Goal: Task Accomplishment & Management: Manage account settings

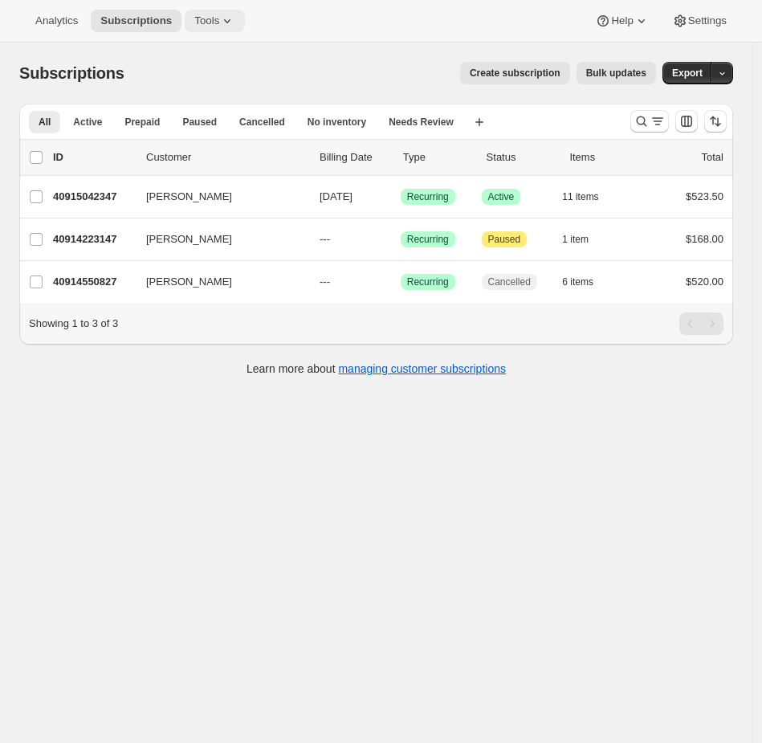
click at [201, 18] on span "Tools" at bounding box center [206, 20] width 25 height 13
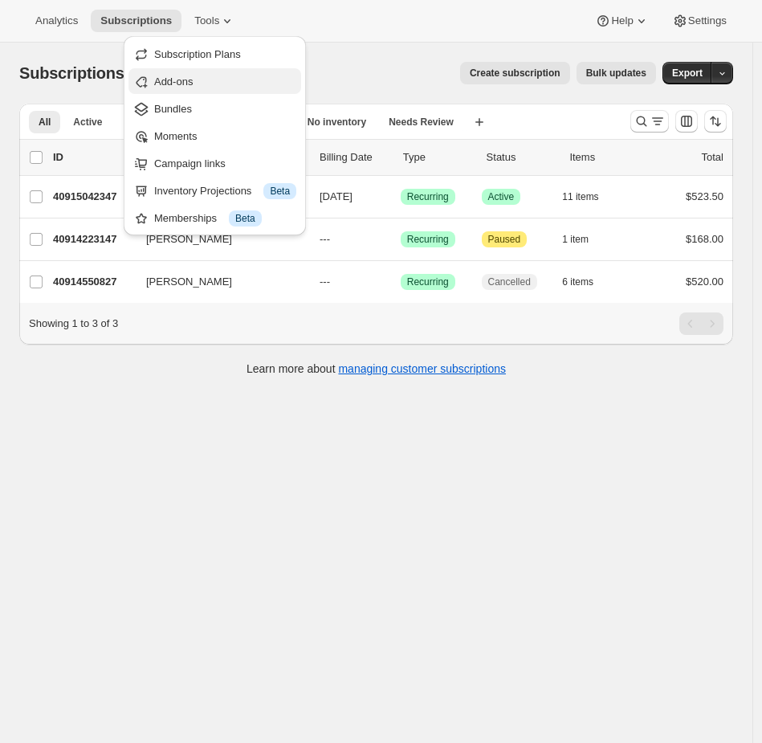
click at [186, 68] on button "Add-ons" at bounding box center [215, 81] width 173 height 26
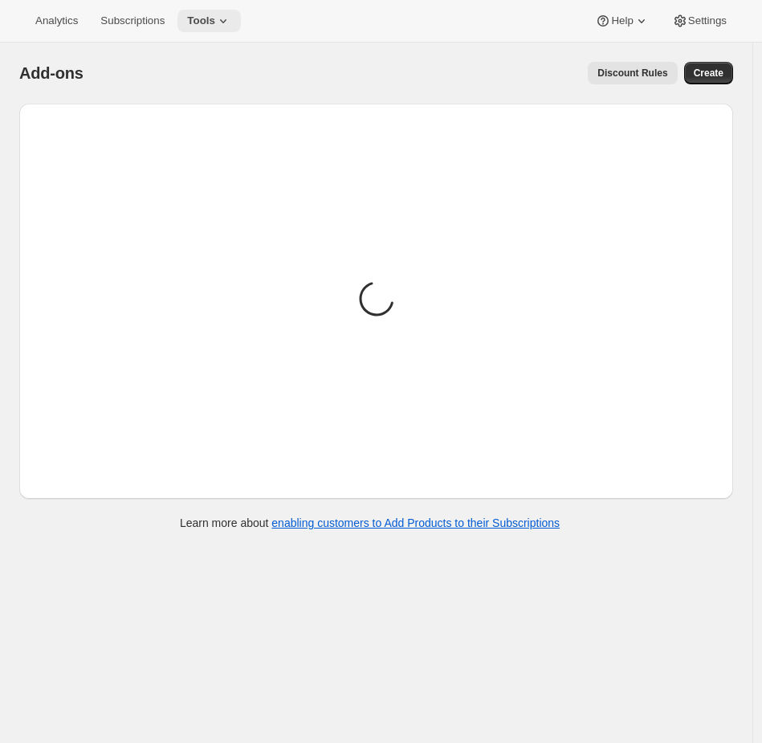
click at [193, 26] on button "Tools" at bounding box center [209, 21] width 63 height 22
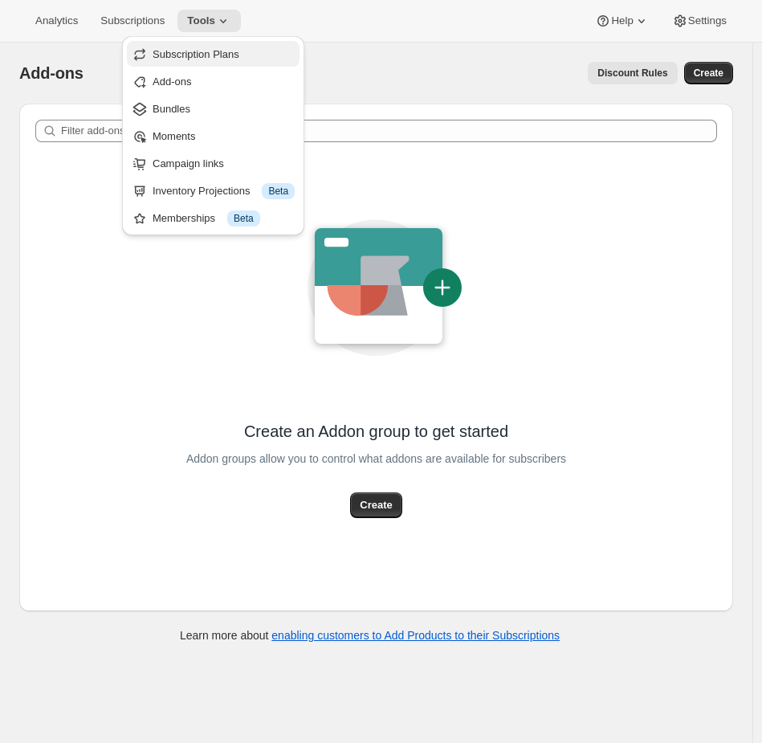
click at [186, 52] on span "Subscription Plans" at bounding box center [196, 54] width 87 height 12
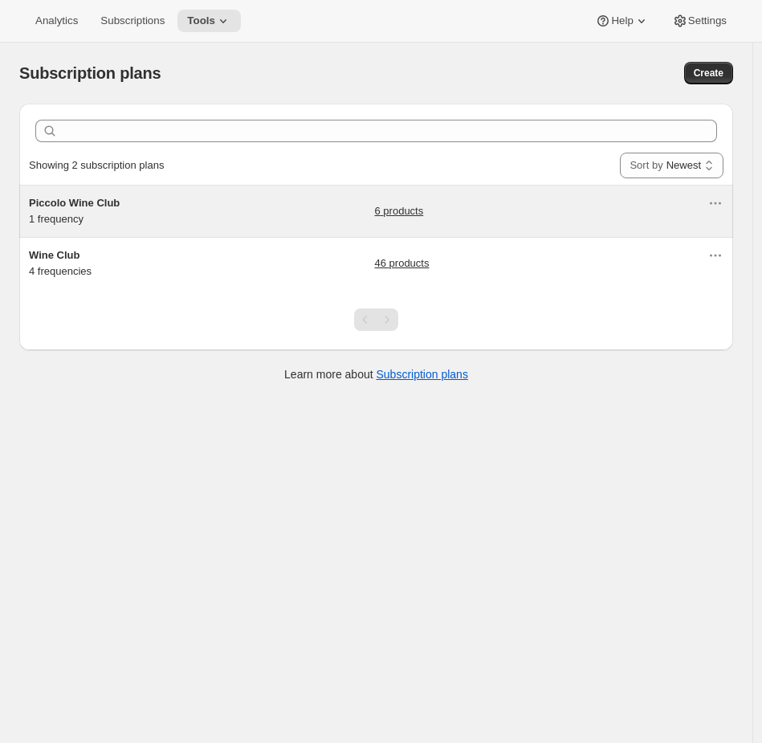
click at [164, 202] on h5 "Piccolo Wine Club" at bounding box center [129, 203] width 201 height 16
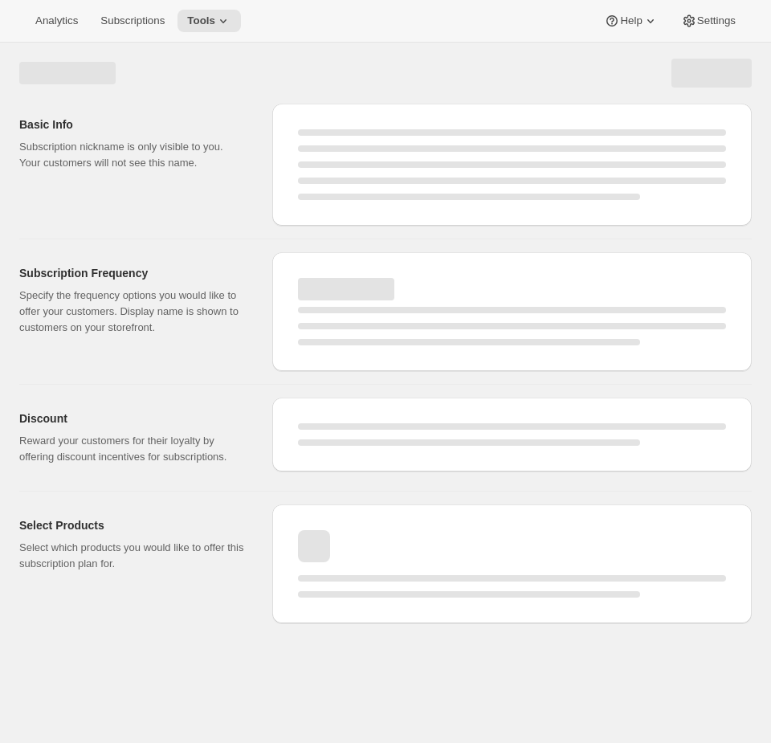
select select "MONTH"
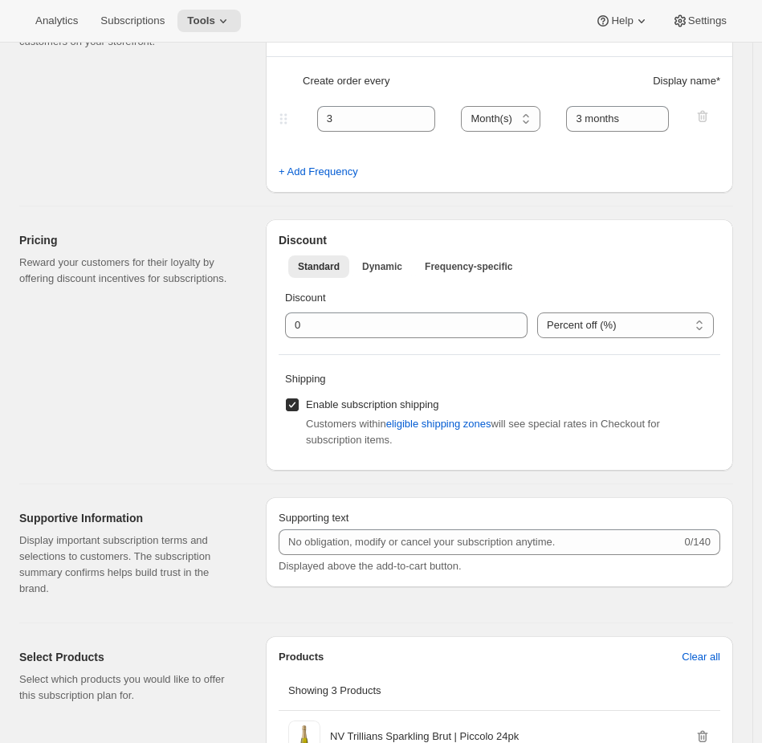
scroll to position [930, 0]
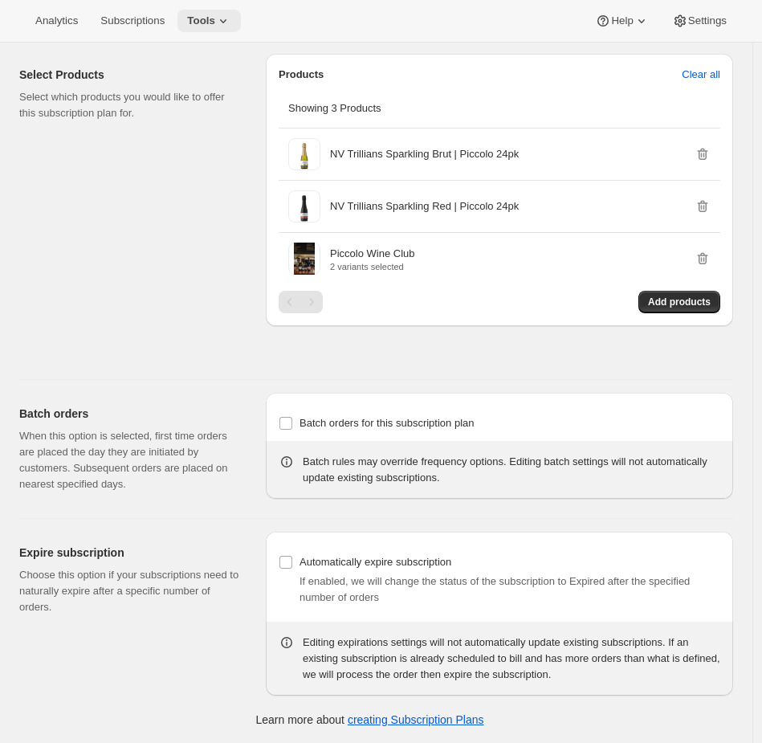
click at [215, 19] on span "Tools" at bounding box center [201, 20] width 28 height 13
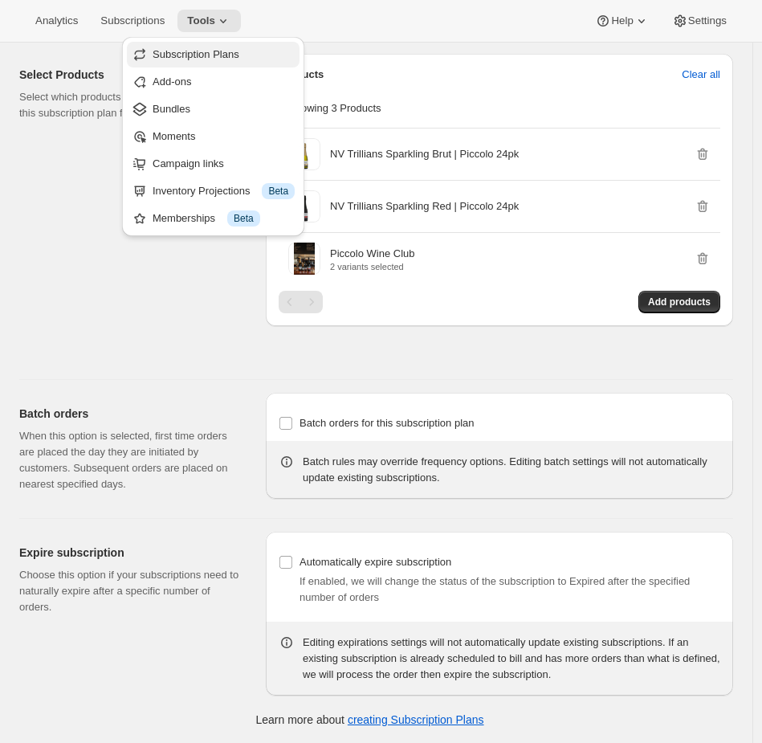
click at [203, 52] on span "Subscription Plans" at bounding box center [196, 54] width 87 height 12
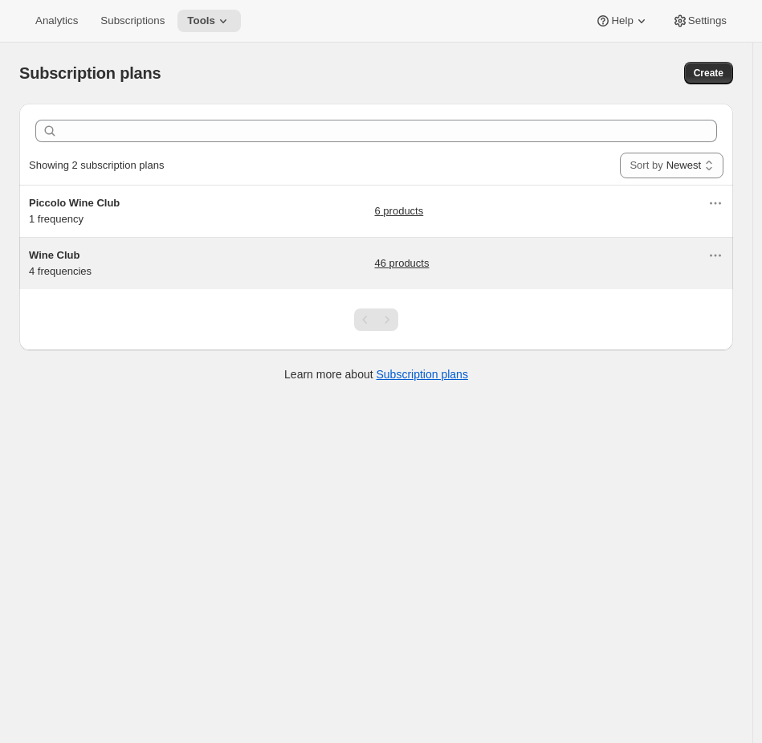
click at [166, 271] on div "Wine Club 4 frequencies" at bounding box center [129, 263] width 201 height 32
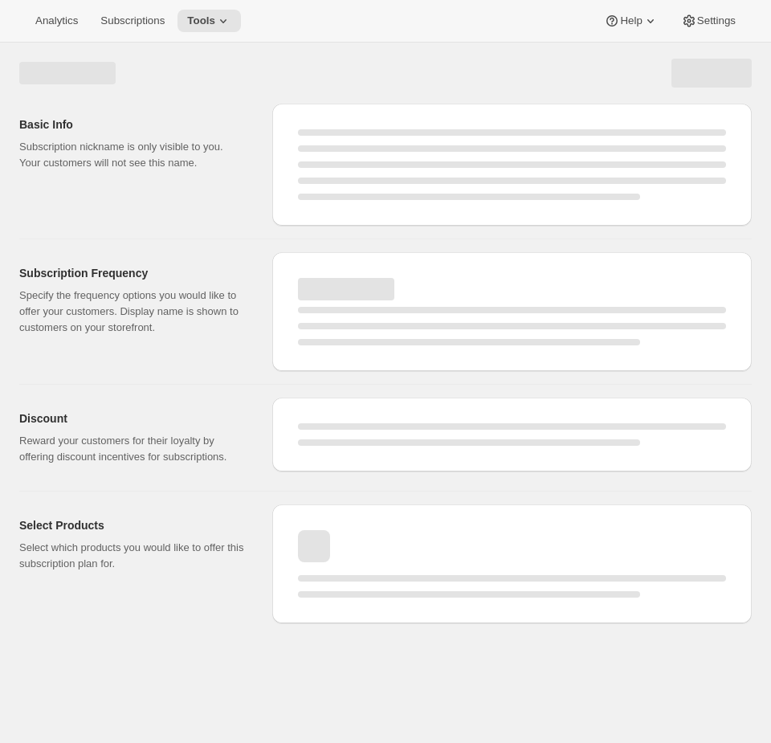
select select "WEEK"
select select "MONTH"
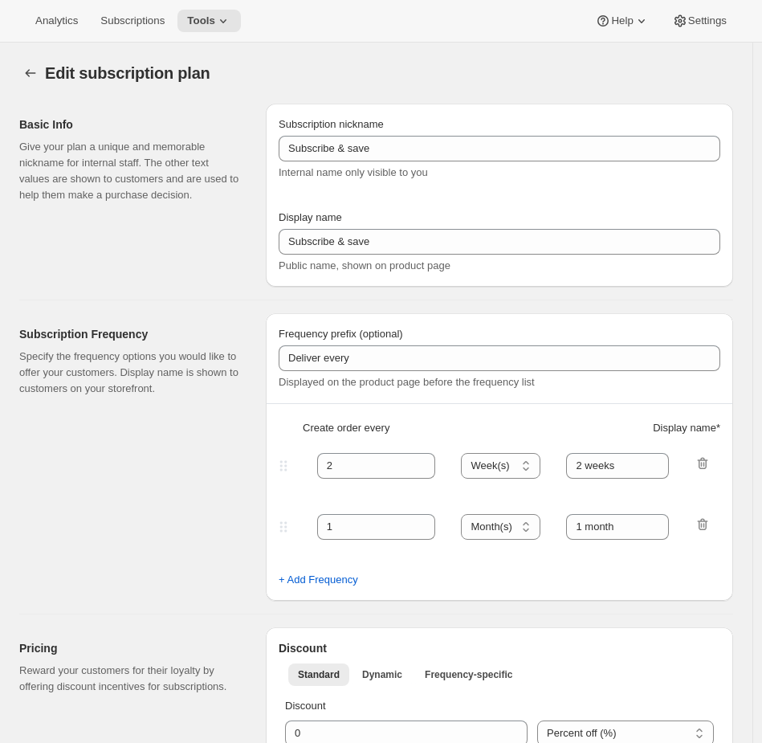
type input "Wine Club"
type input "3"
select select "MONTH"
type input "3 months"
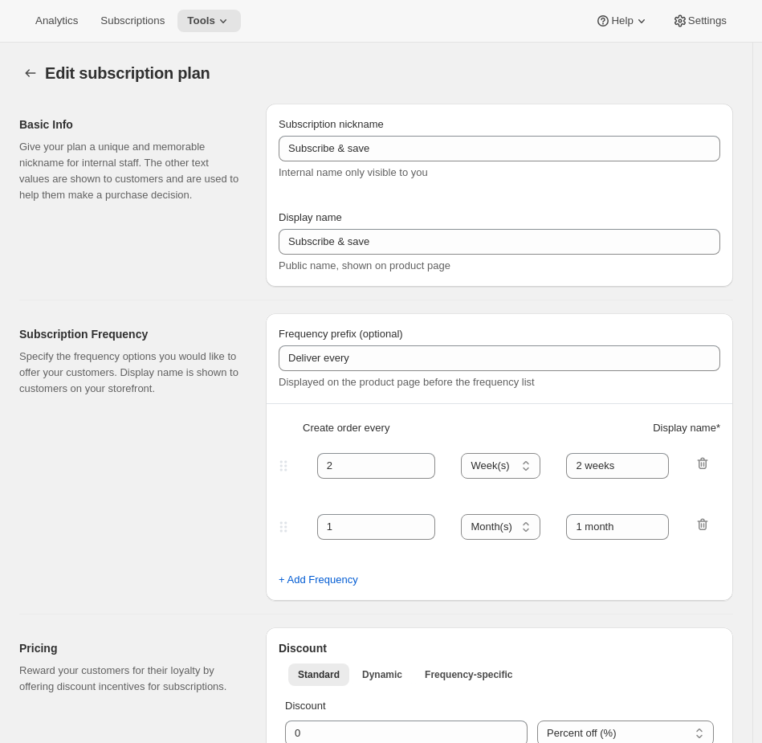
type input "4"
type input "4 months"
select select "MONTH"
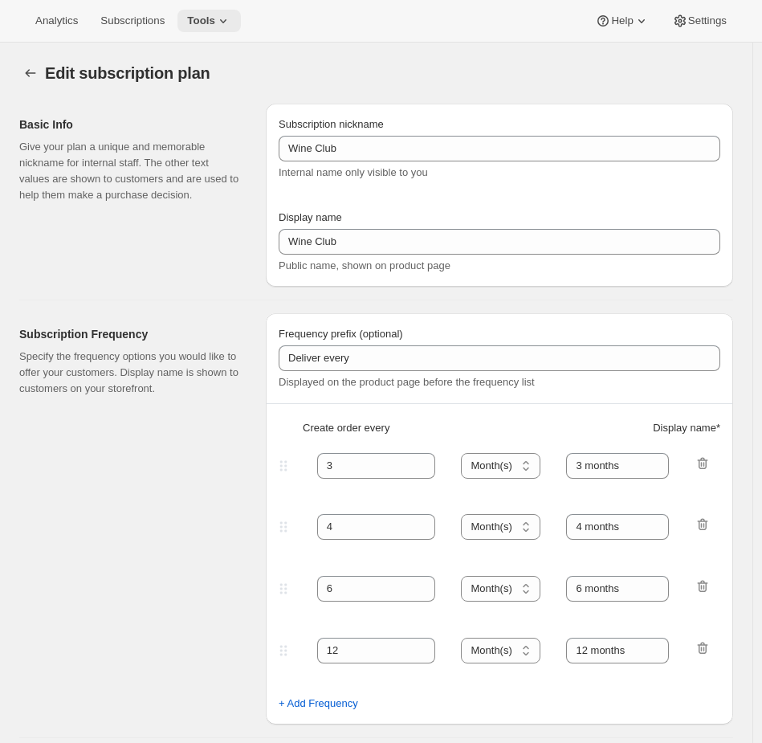
click at [210, 22] on span "Tools" at bounding box center [201, 20] width 28 height 13
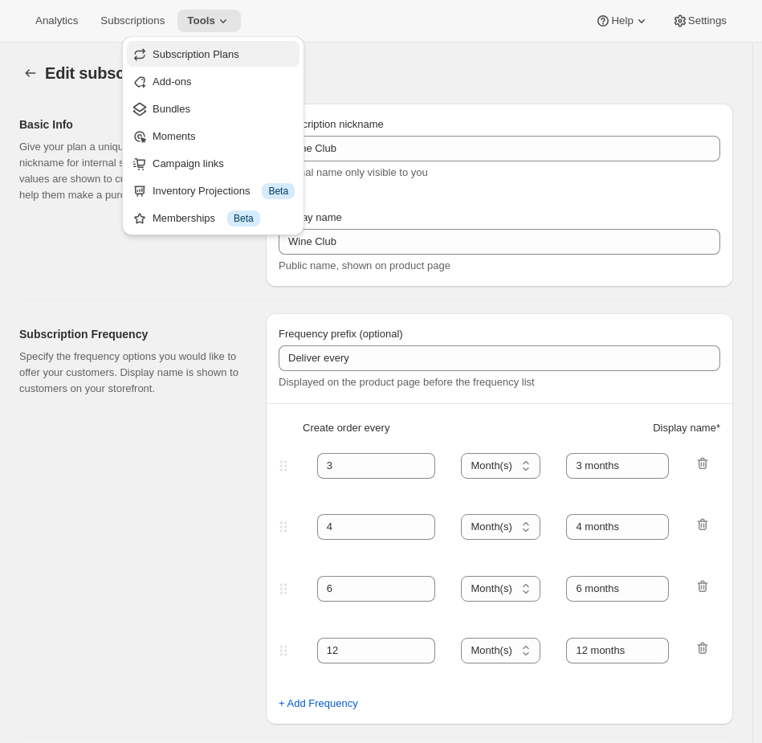
click at [206, 52] on span "Subscription Plans" at bounding box center [196, 54] width 87 height 12
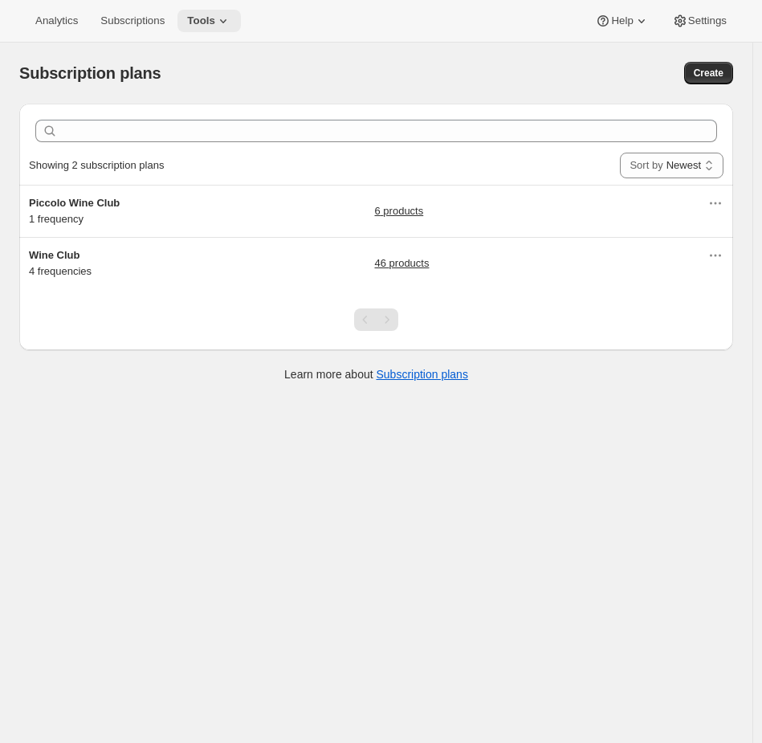
click at [206, 27] on span "Tools" at bounding box center [201, 20] width 28 height 13
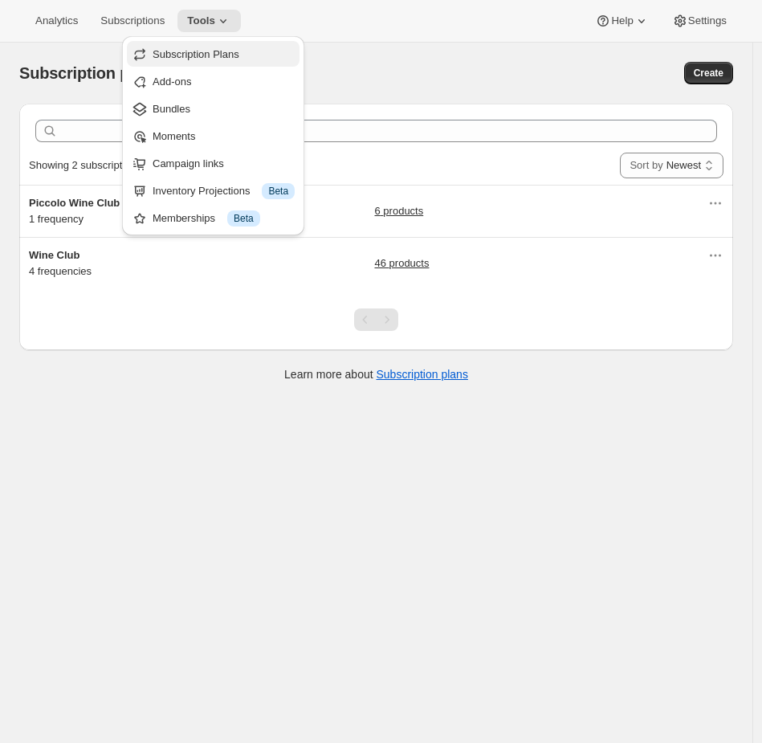
click at [213, 51] on span "Subscription Plans" at bounding box center [196, 54] width 87 height 12
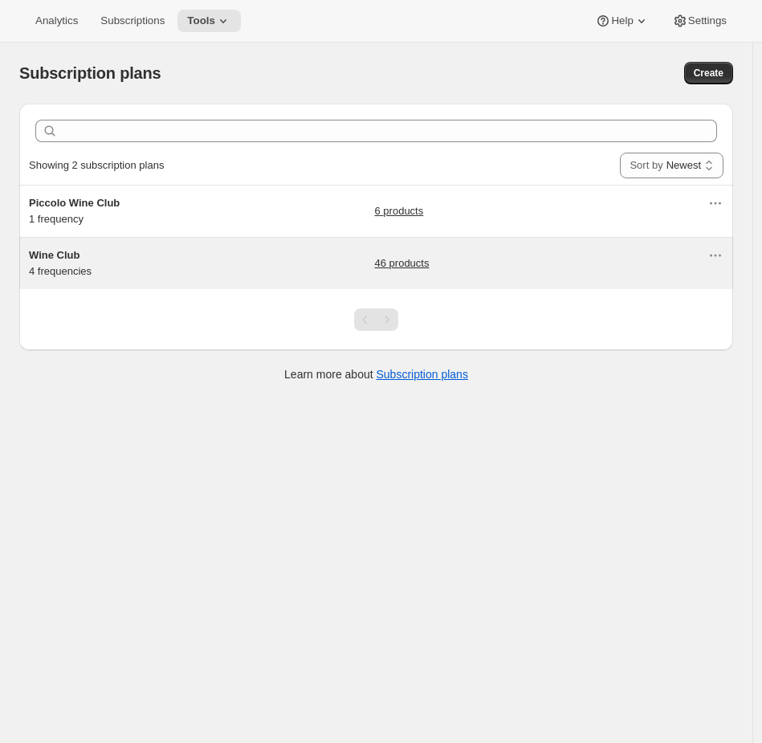
click at [192, 256] on h5 "Wine Club" at bounding box center [129, 255] width 201 height 16
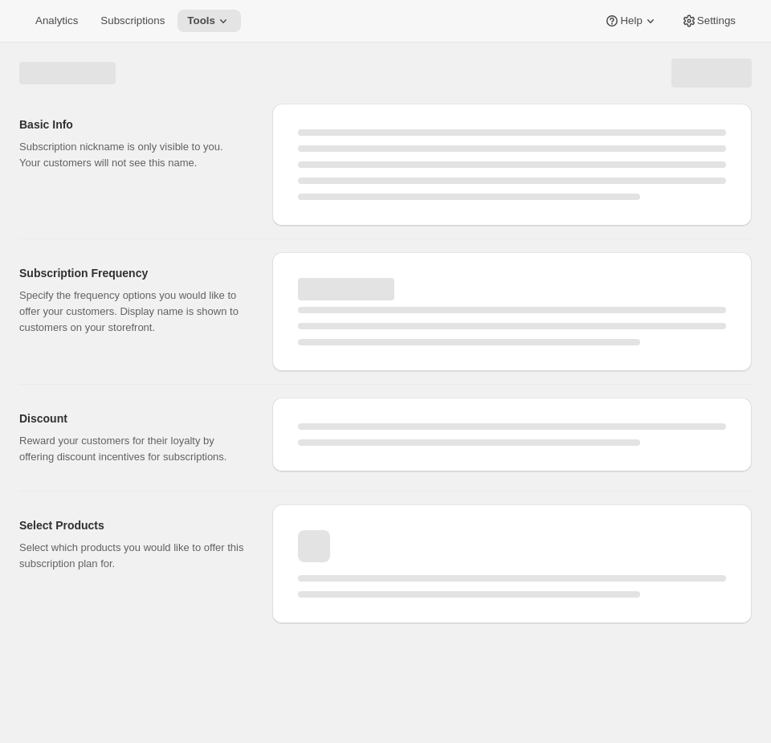
select select "WEEK"
select select "MONTH"
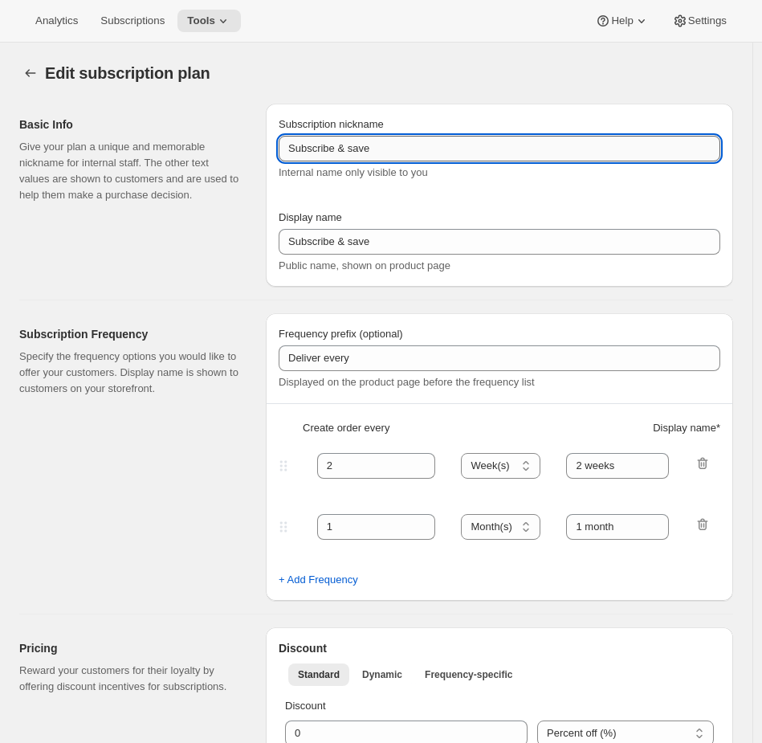
type input "Wine Club"
type input "3"
select select "MONTH"
type input "3 months"
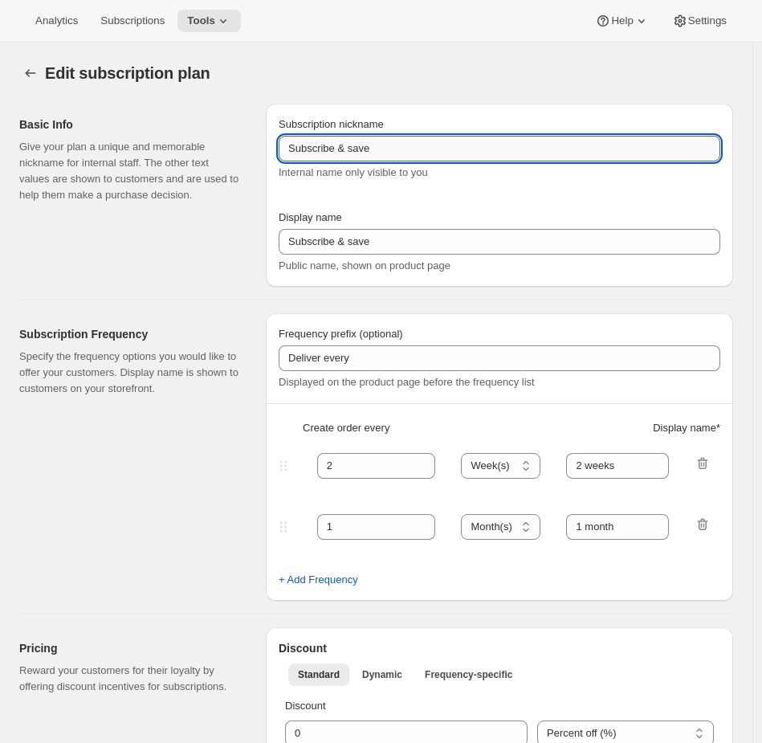
type input "4"
type input "4 months"
click at [473, 151] on input "Wine Club" at bounding box center [500, 149] width 442 height 26
select select "MONTH"
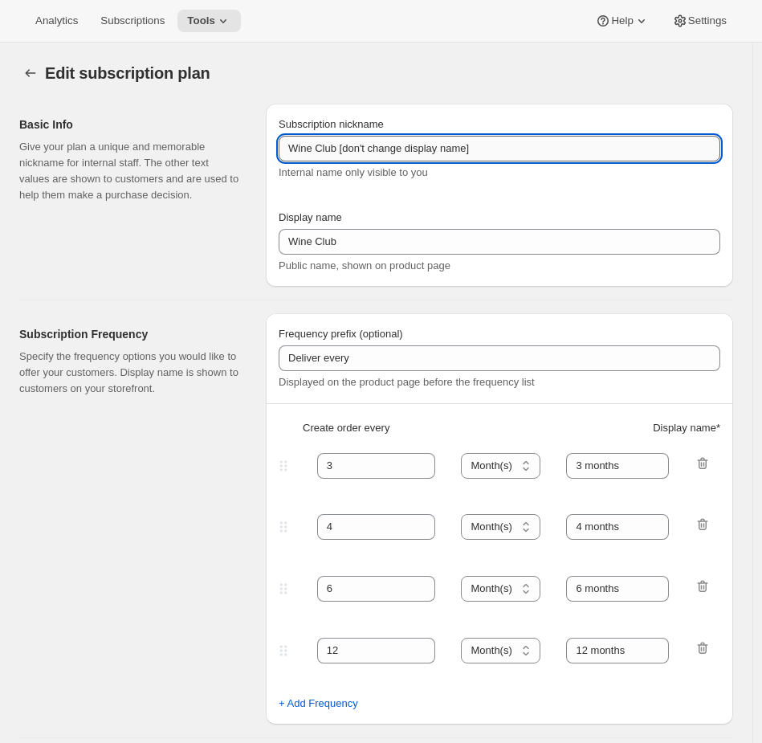
drag, startPoint x: 517, startPoint y: 146, endPoint x: 341, endPoint y: 143, distance: 176.0
click at [341, 143] on input "Wine Club [don't change display name]" at bounding box center [500, 149] width 442 height 26
type input "Wine Club [don't change display name]"
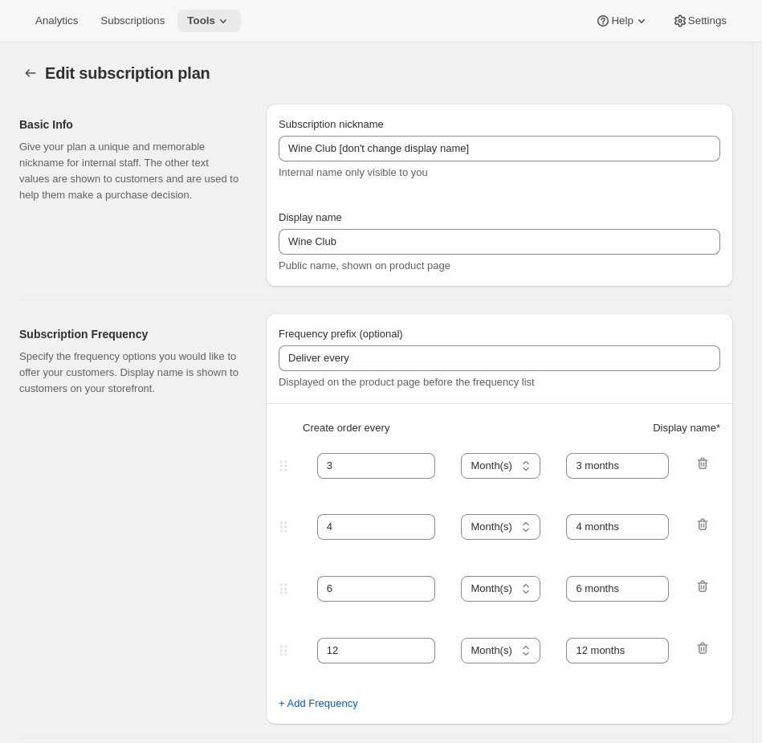
click at [211, 24] on span "Tools" at bounding box center [201, 20] width 28 height 13
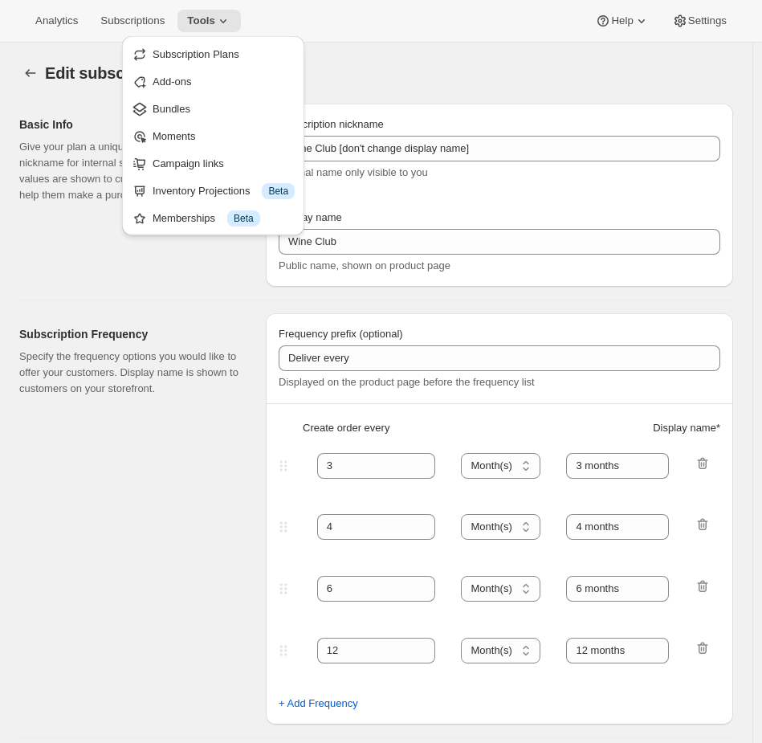
click at [363, 32] on div "Analytics Subscriptions Tools Help Settings" at bounding box center [381, 21] width 762 height 43
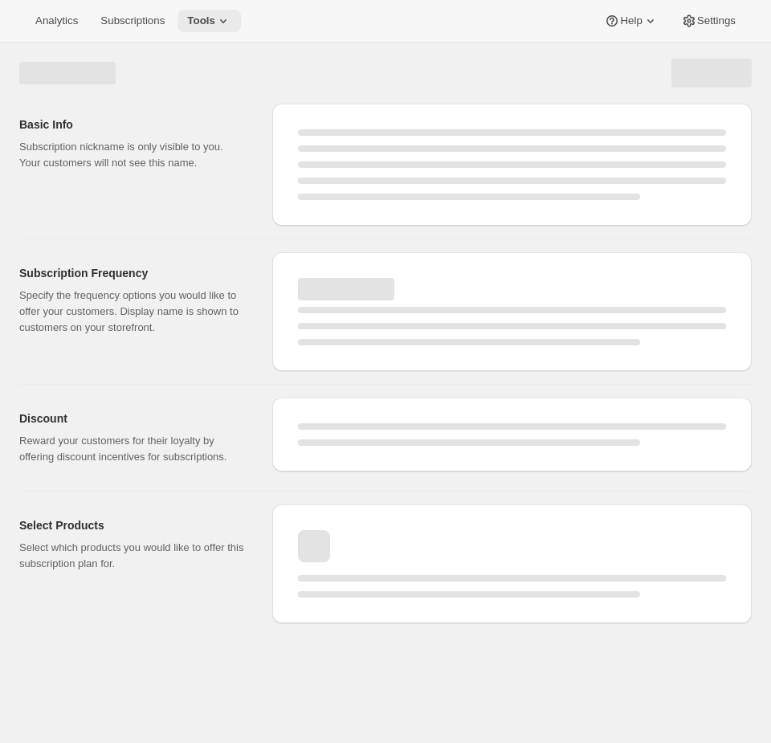
click at [230, 17] on icon at bounding box center [223, 21] width 16 height 16
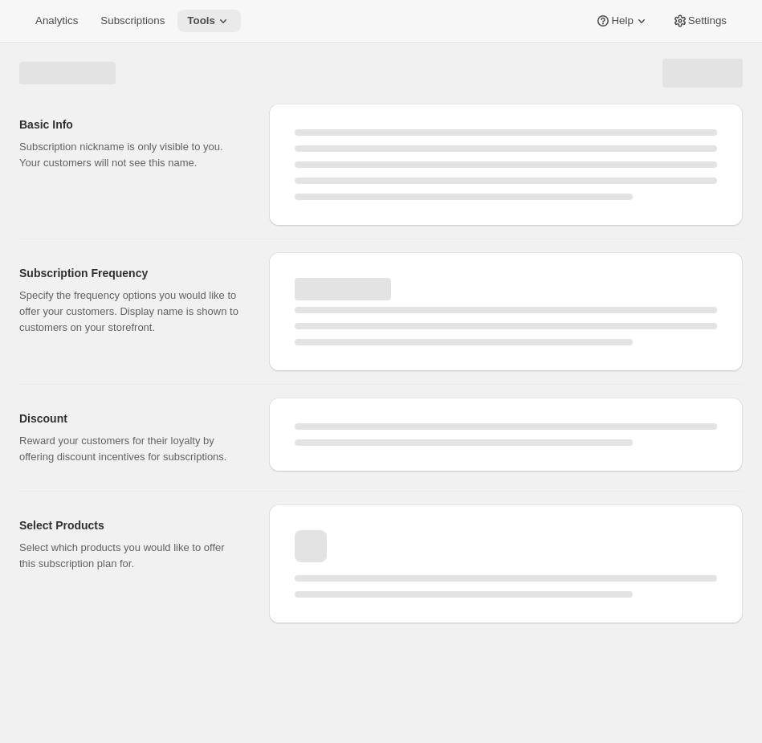
select select "MONTH"
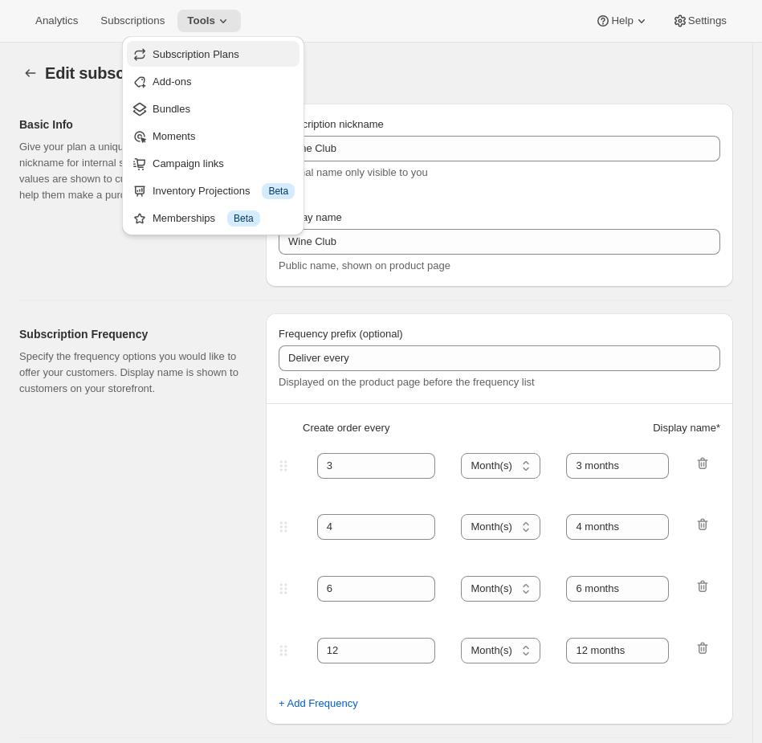
type input "Wine Club [don't change display name]"
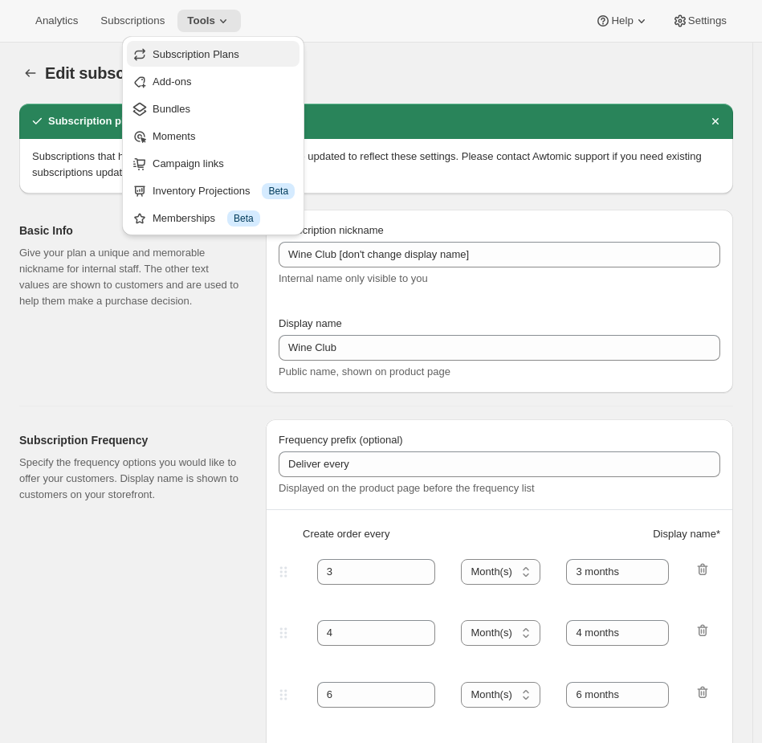
click at [235, 57] on span "Subscription Plans" at bounding box center [196, 54] width 87 height 12
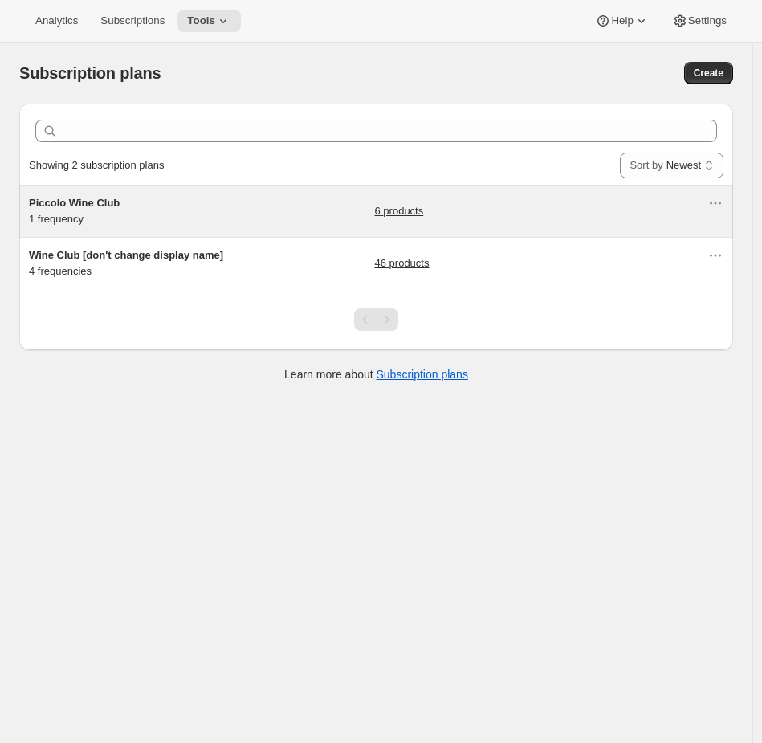
click at [234, 221] on div "Piccolo Wine Club 1 frequency 6 products" at bounding box center [368, 211] width 679 height 32
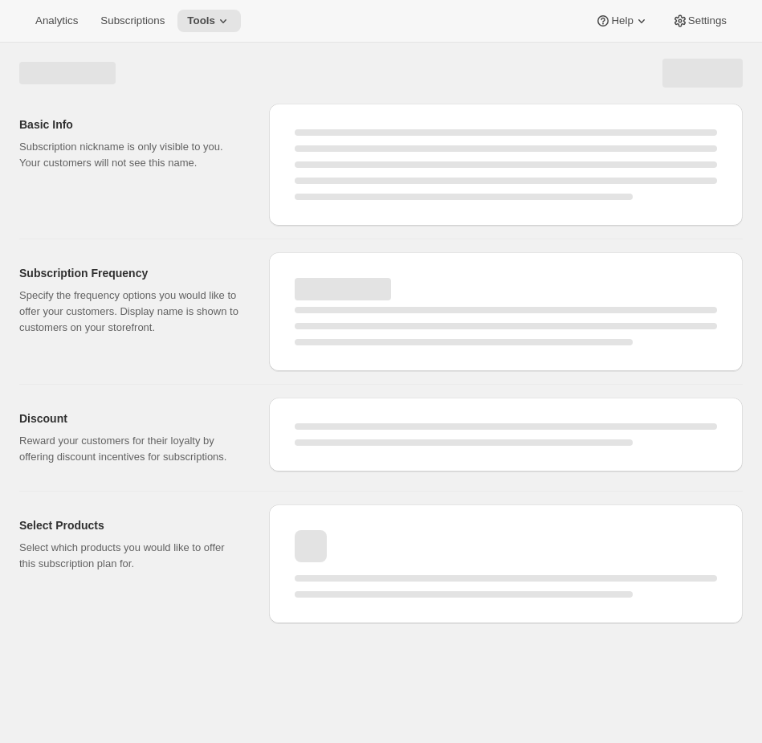
select select "WEEK"
select select "MONTH"
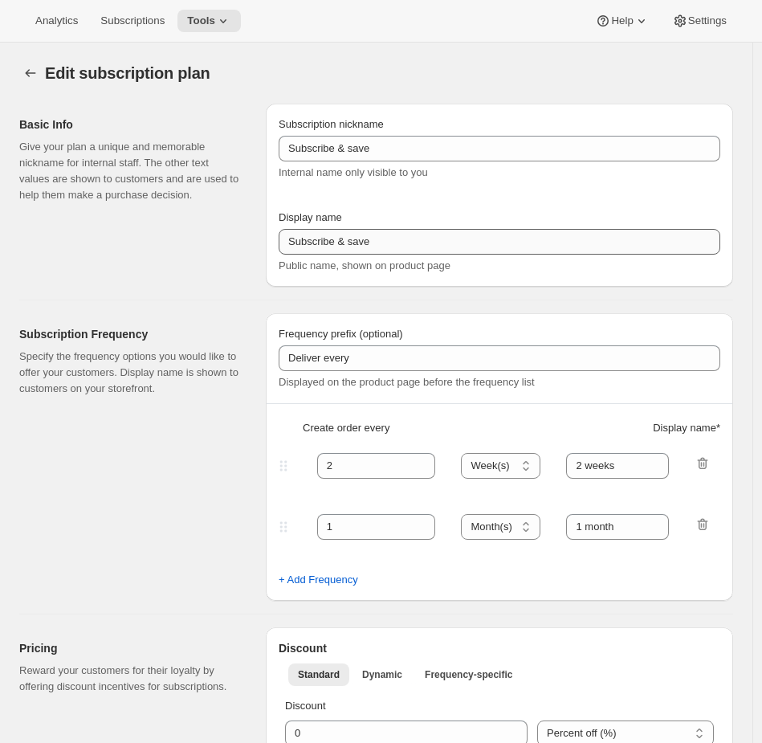
type input "Piccolo Wine Club"
type input "3"
select select "MONTH"
type input "3 months"
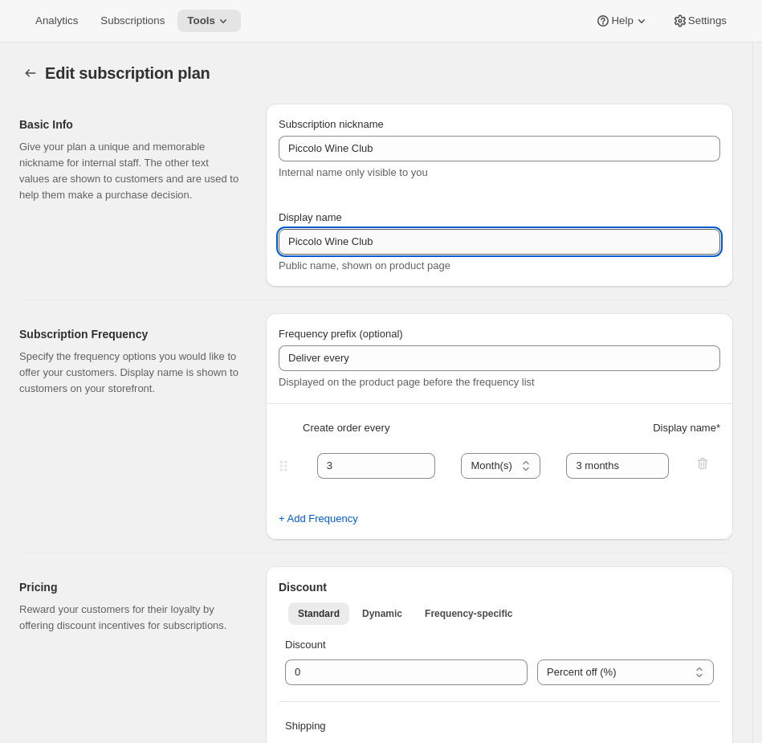
click at [391, 247] on input "Piccolo Wine Club" at bounding box center [500, 242] width 442 height 26
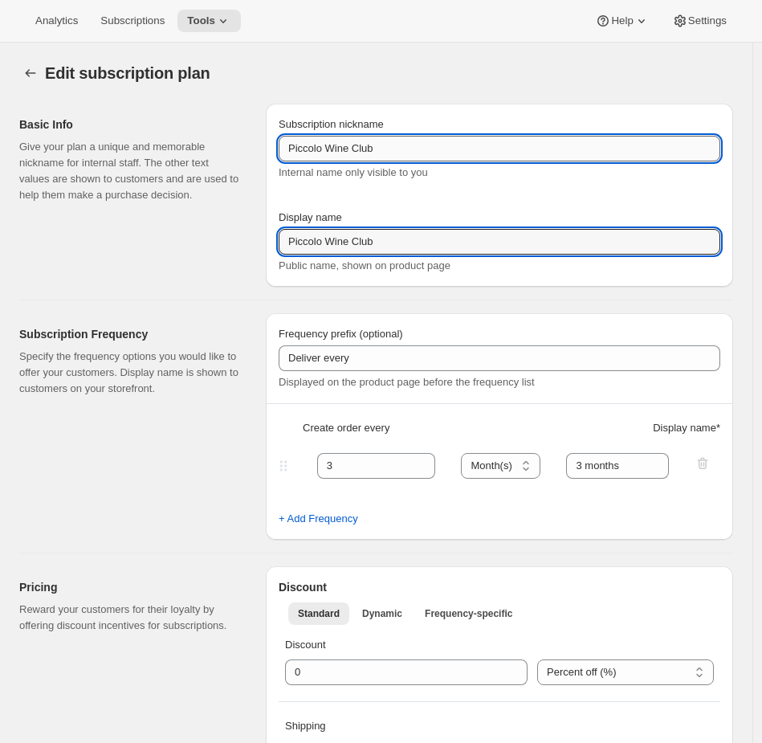
click at [414, 151] on input "Piccolo Wine Club" at bounding box center [500, 149] width 442 height 26
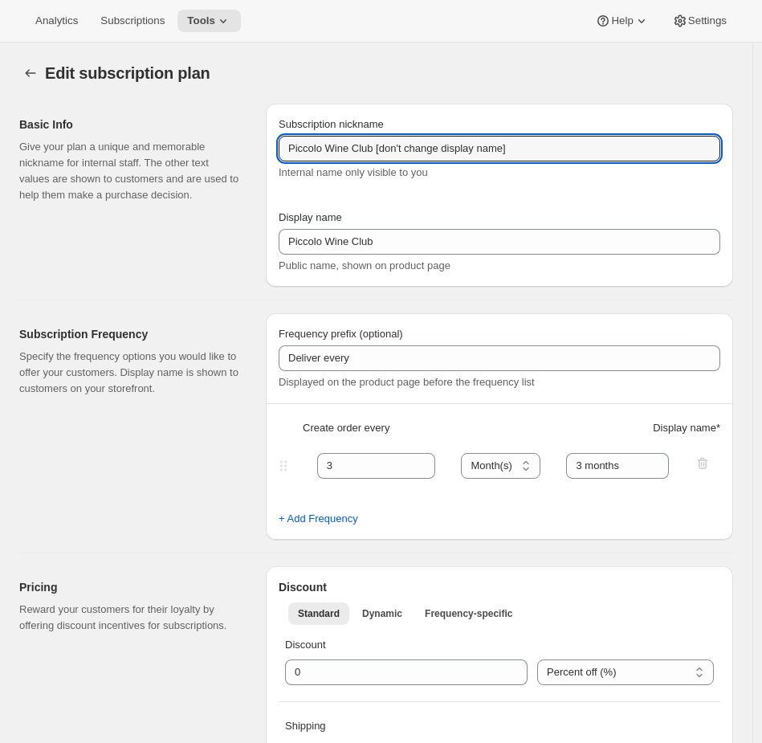
type input "Piccolo Wine Club [don't change display name]"
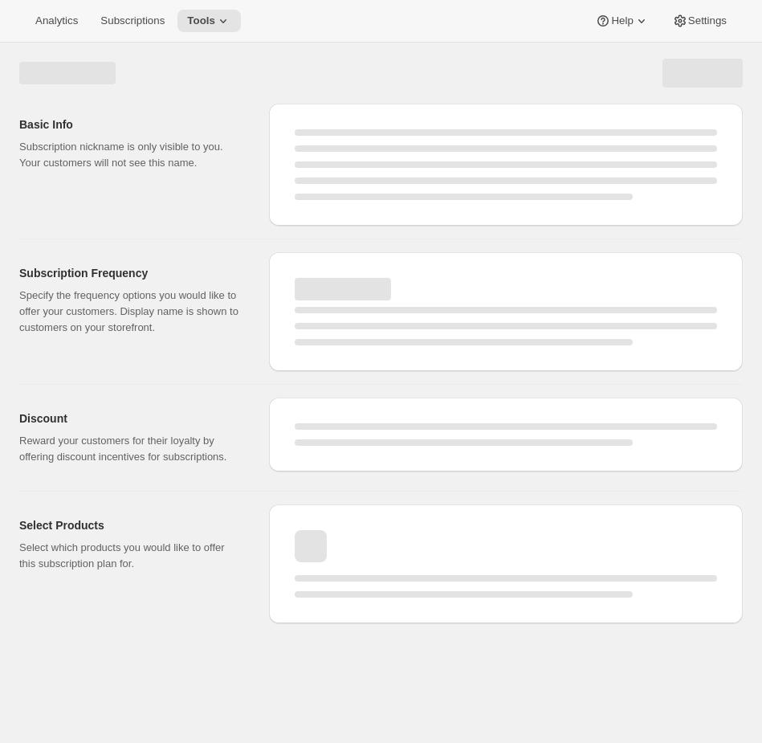
select select "MONTH"
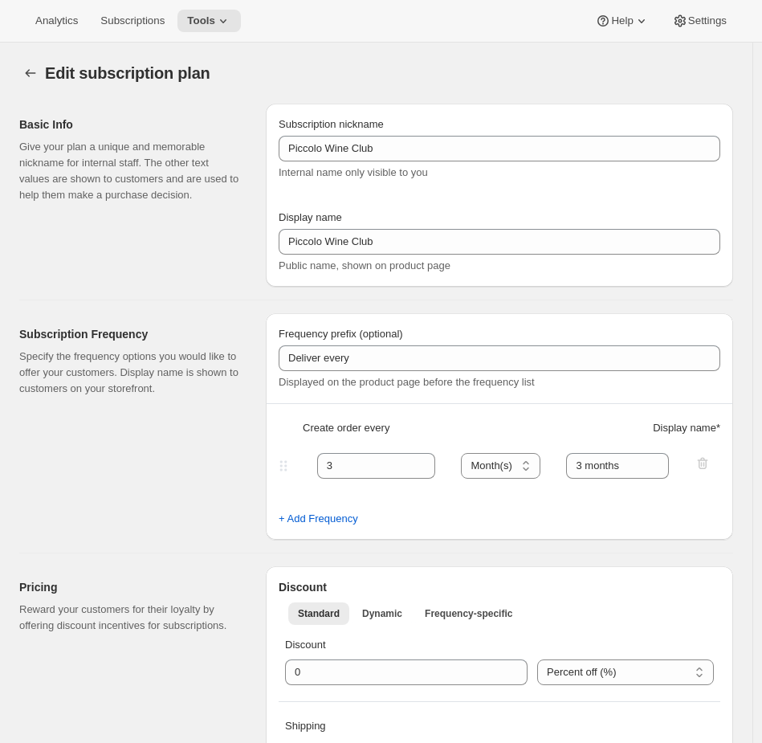
type input "Piccolo Wine Club [don't change display name]"
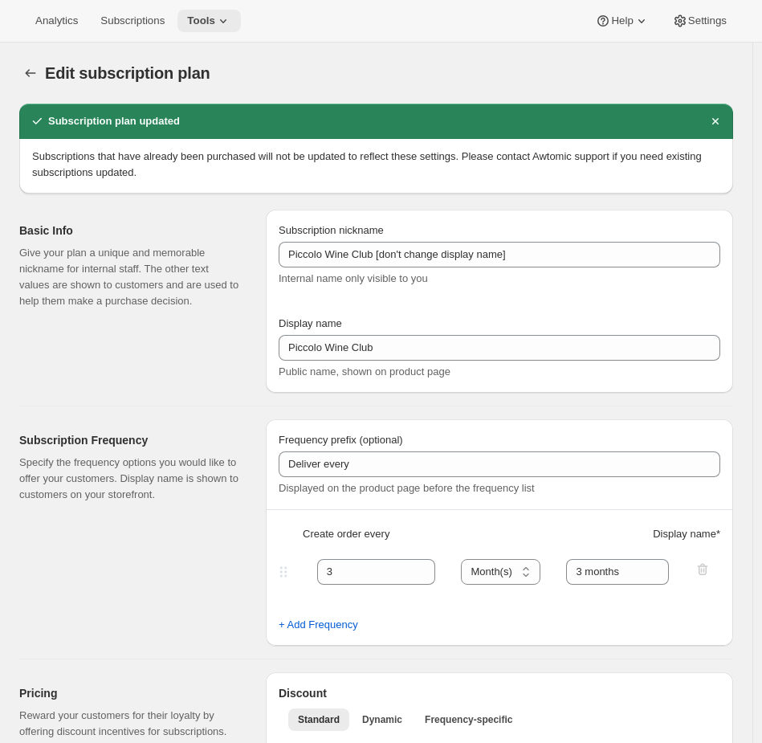
click at [215, 22] on span "Tools" at bounding box center [201, 20] width 28 height 13
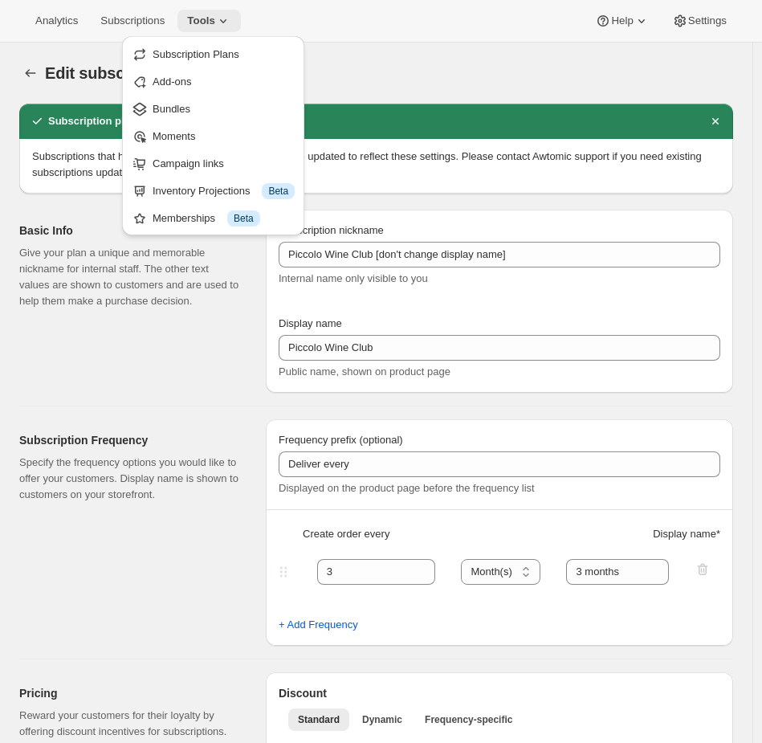
click at [215, 18] on span "Tools" at bounding box center [201, 20] width 28 height 13
